Goal: Go to known website: Access a specific website the user already knows

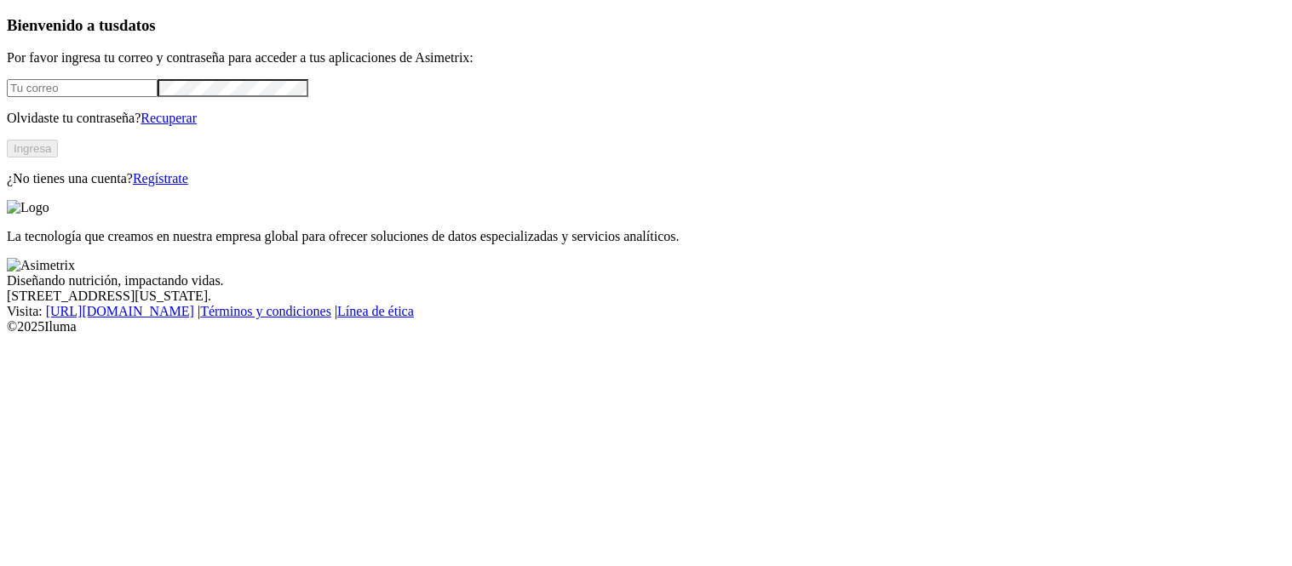
type input "[PERSON_NAME][EMAIL_ADDRESS][PERSON_NAME][DOMAIN_NAME]"
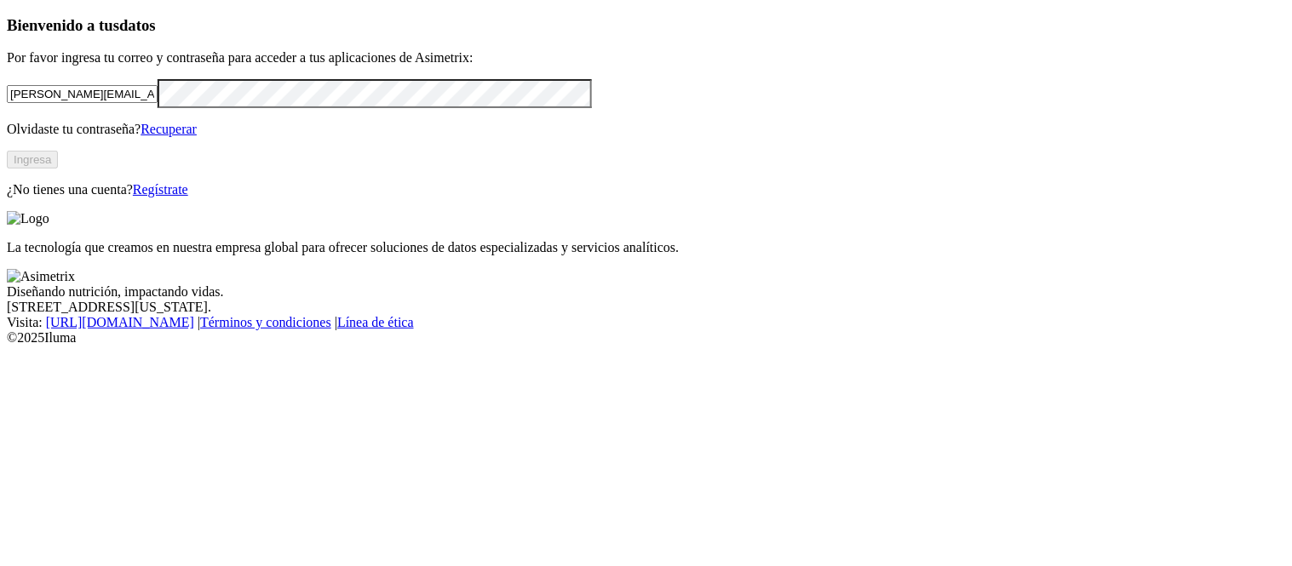
click at [58, 169] on button "Ingresa" at bounding box center [32, 160] width 51 height 18
